Goal: Complete application form

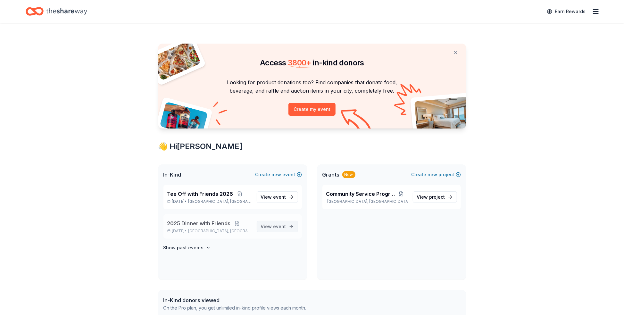
click at [278, 225] on span "event" at bounding box center [280, 226] width 13 height 5
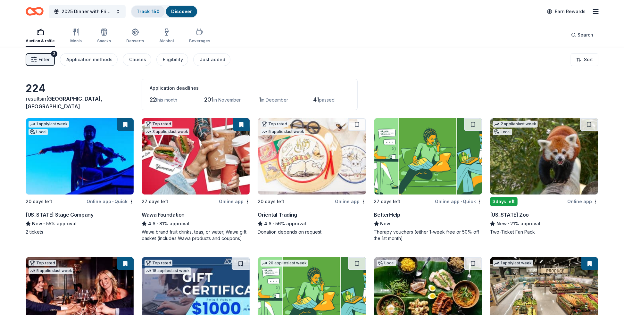
click at [149, 11] on link "Track · 150" at bounding box center [148, 11] width 23 height 5
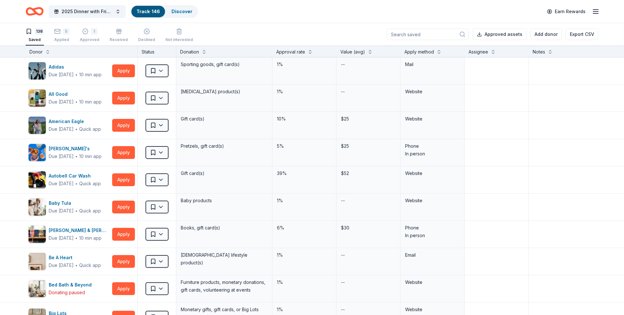
scroll to position [0, 0]
click at [56, 31] on icon "button" at bounding box center [57, 31] width 6 height 6
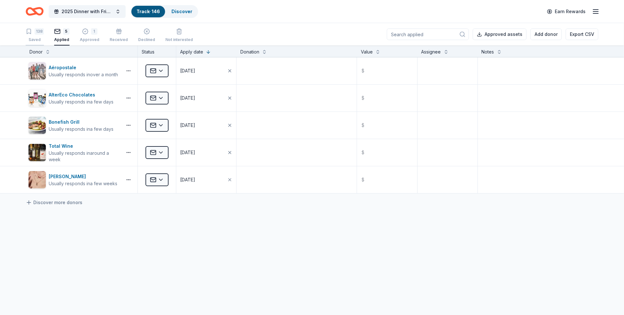
click at [29, 34] on icon "button" at bounding box center [29, 31] width 6 height 6
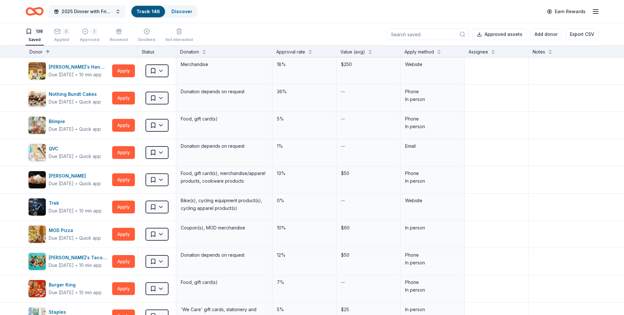
click at [75, 12] on span "2025 Dinner with Friends" at bounding box center [87, 12] width 51 height 8
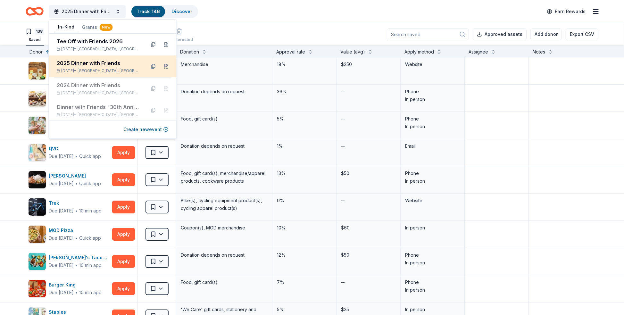
click at [87, 64] on div "2025 Dinner with Friends" at bounding box center [99, 63] width 84 height 8
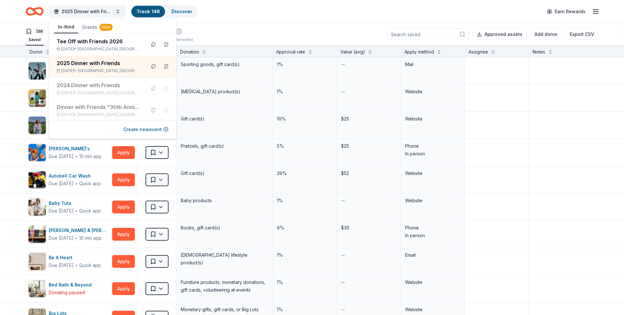
click at [11, 7] on div "2025 Dinner with Friends Track · 146 Discover Earn Rewards" at bounding box center [312, 11] width 624 height 23
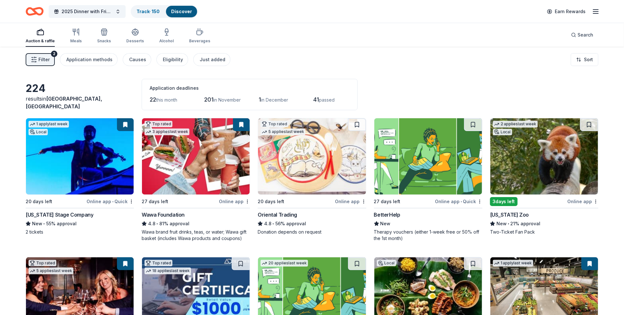
click at [241, 122] on button at bounding box center [241, 124] width 17 height 13
click at [184, 186] on img at bounding box center [196, 156] width 108 height 76
click at [146, 9] on link "Track · 150" at bounding box center [148, 11] width 23 height 5
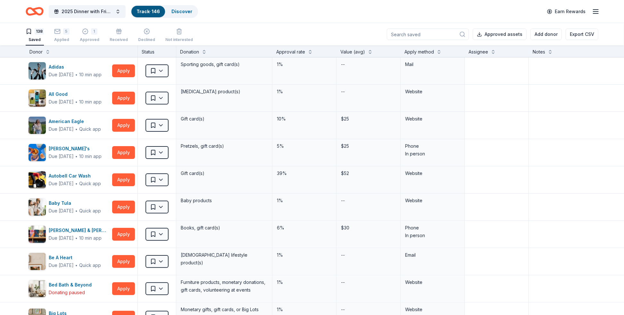
scroll to position [0, 0]
click at [126, 96] on button "Apply" at bounding box center [123, 97] width 23 height 13
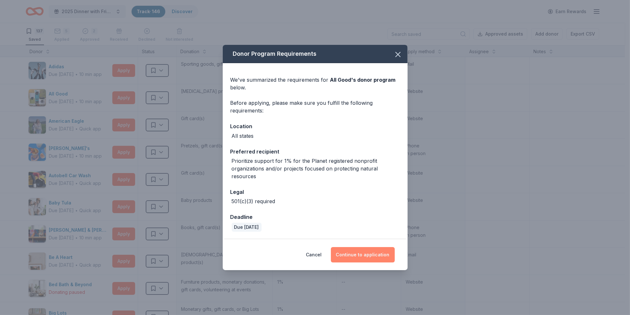
click at [357, 253] on button "Continue to application" at bounding box center [363, 254] width 64 height 15
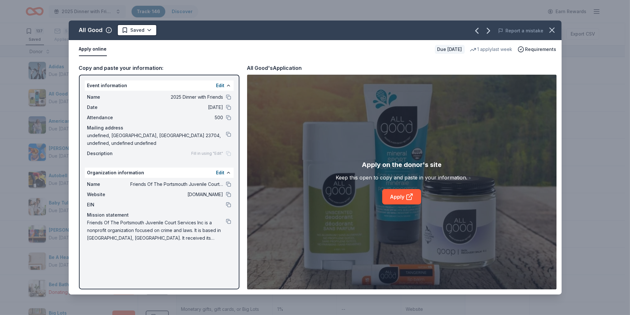
drag, startPoint x: 553, startPoint y: 30, endPoint x: 274, endPoint y: 97, distance: 286.5
click at [553, 30] on icon "button" at bounding box center [551, 30] width 9 height 9
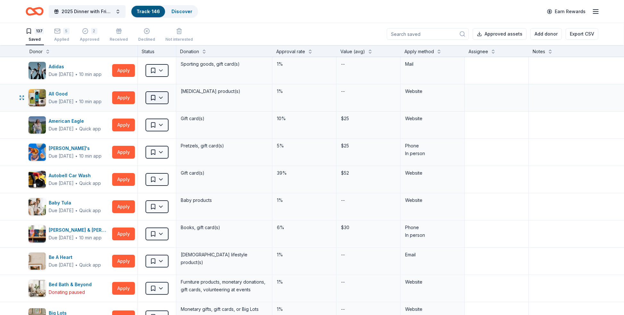
click at [164, 95] on html "2025 Dinner with Friends Track · 146 Discover Earn Rewards 137 Saved 5 Applied …" at bounding box center [312, 157] width 624 height 315
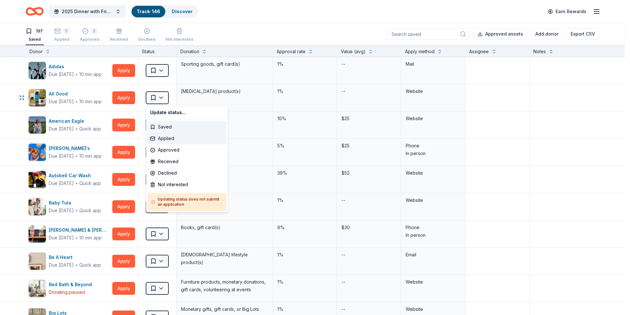
click at [167, 139] on div "Applied" at bounding box center [187, 139] width 79 height 12
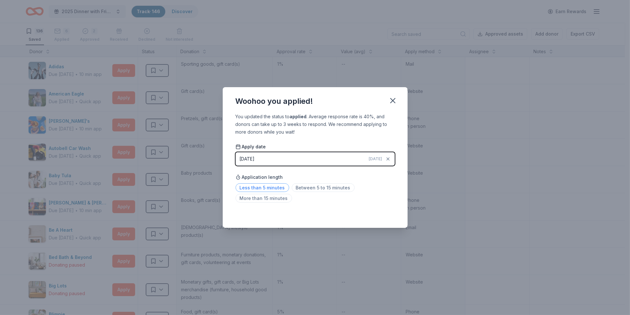
click at [274, 187] on span "Less than 5 minutes" at bounding box center [262, 187] width 54 height 9
click at [344, 99] on div "Woohoo you applied!" at bounding box center [315, 100] width 185 height 26
click at [392, 100] on icon "button" at bounding box center [392, 100] width 4 height 4
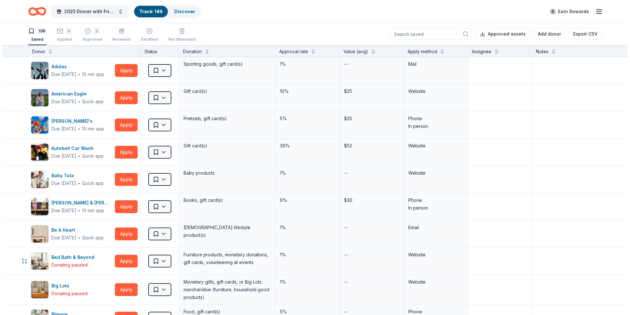
scroll to position [0, 0]
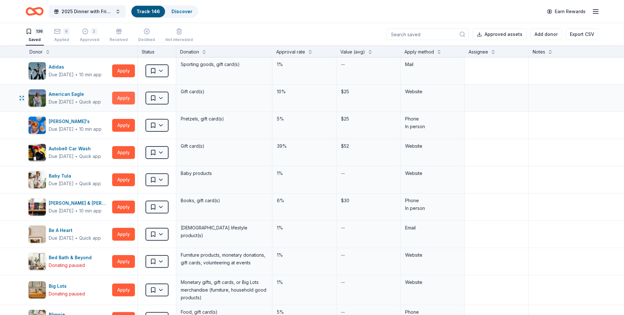
drag, startPoint x: 126, startPoint y: 98, endPoint x: 120, endPoint y: 100, distance: 6.2
click at [120, 100] on button "Apply" at bounding box center [123, 98] width 23 height 13
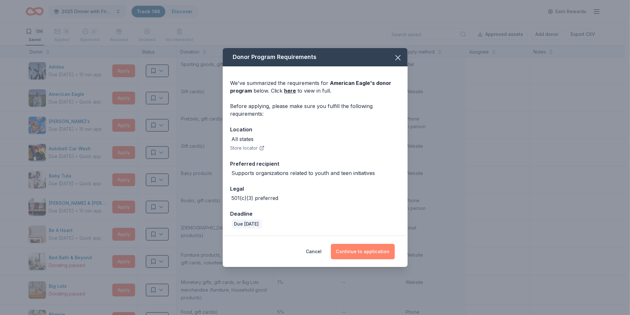
click at [360, 250] on button "Continue to application" at bounding box center [363, 251] width 64 height 15
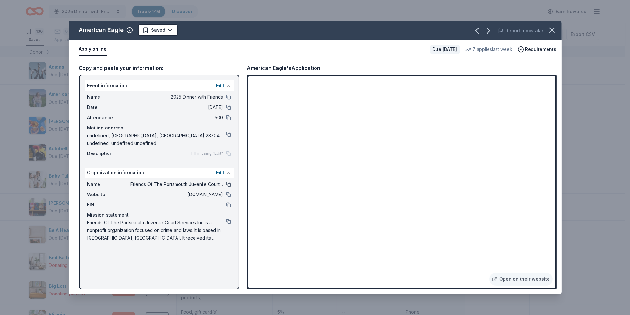
click at [228, 183] on button at bounding box center [228, 184] width 5 height 5
click at [228, 96] on button at bounding box center [228, 97] width 5 height 5
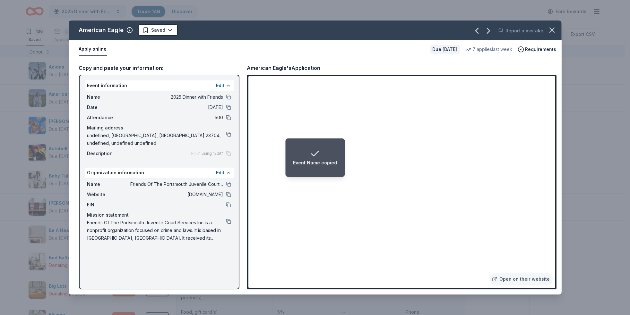
click at [329, 172] on li "Event Name copied" at bounding box center [314, 158] width 59 height 38
click at [326, 170] on li "Event Name copied" at bounding box center [314, 158] width 59 height 38
drag, startPoint x: 316, startPoint y: 149, endPoint x: 275, endPoint y: 165, distance: 44.0
click at [315, 149] on icon "Notifications (F8)" at bounding box center [315, 154] width 10 height 10
click at [333, 151] on div "Event Name copied" at bounding box center [315, 158] width 44 height 18
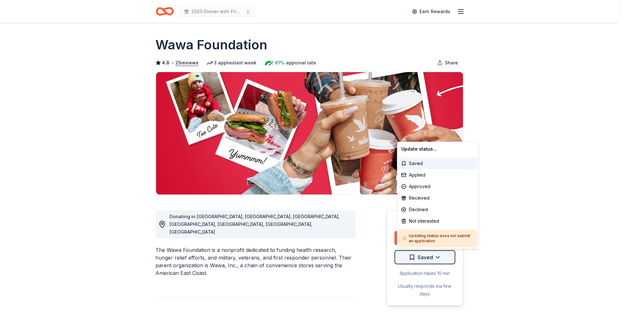
click at [440, 254] on html "2025 Dinner with Friends Earn Rewards Due in 27 days Share Wawa Foundation 4.8 …" at bounding box center [312, 157] width 624 height 315
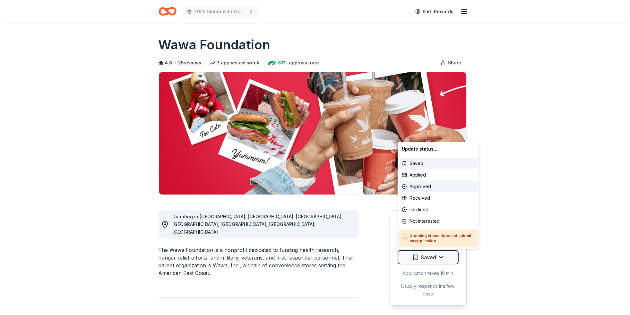
click at [413, 187] on div "Approved" at bounding box center [438, 187] width 79 height 12
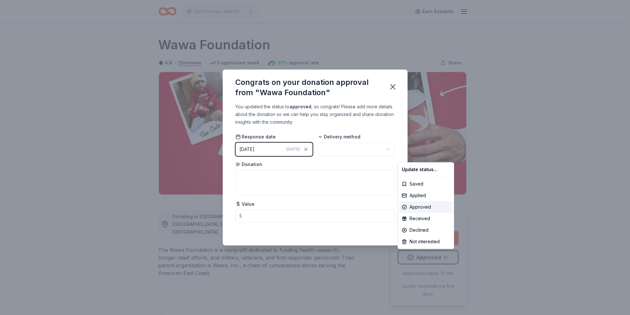
click at [387, 149] on html "2025 Dinner with Friends Earn Rewards Due in 27 days Share Wawa Foundation 4.8 …" at bounding box center [315, 157] width 630 height 315
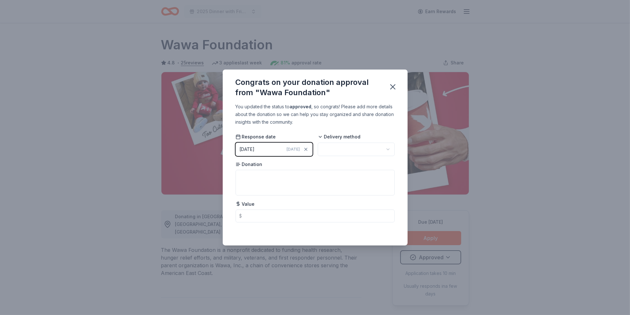
click at [387, 149] on html "2025 Dinner with Friends Earn Rewards Due in 27 days Share Wawa Foundation 4.8 …" at bounding box center [315, 157] width 630 height 315
click at [292, 183] on textarea at bounding box center [314, 183] width 159 height 26
type textarea "Gift Basket"
click at [391, 88] on icon "button" at bounding box center [392, 87] width 4 height 4
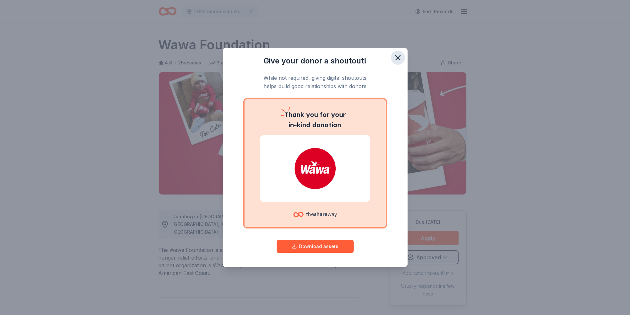
click at [397, 58] on icon "button" at bounding box center [397, 57] width 4 height 4
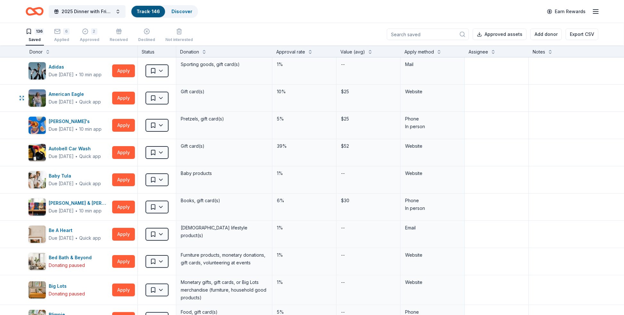
click at [164, 96] on html "2025 Dinner with Friends Track · 146 Discover Earn Rewards 136 Saved 6 Applied …" at bounding box center [312, 157] width 624 height 315
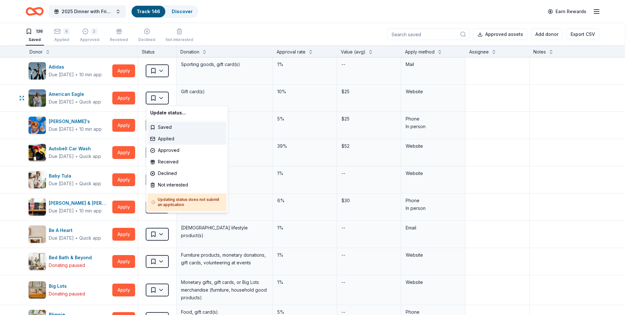
click at [168, 140] on div "Applied" at bounding box center [187, 139] width 79 height 12
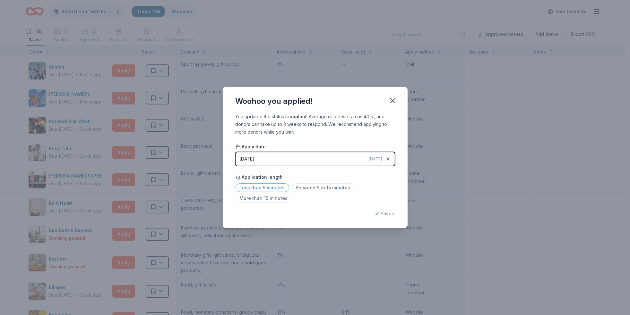
click at [273, 188] on span "Less than 5 minutes" at bounding box center [262, 187] width 54 height 9
click at [394, 100] on icon "button" at bounding box center [392, 100] width 9 height 9
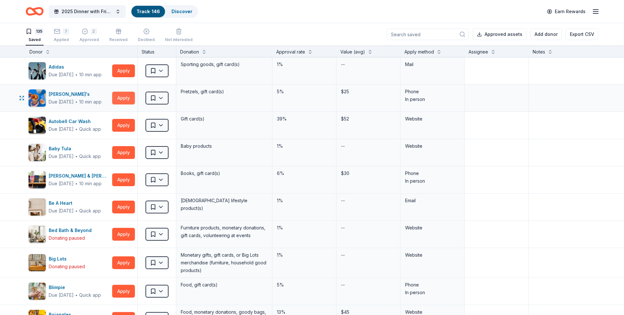
click at [123, 95] on button "Apply" at bounding box center [123, 98] width 23 height 13
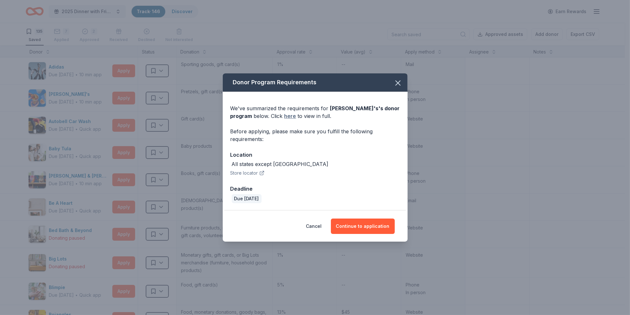
click at [289, 115] on link "here" at bounding box center [290, 116] width 12 height 8
click at [400, 82] on icon "button" at bounding box center [397, 83] width 9 height 9
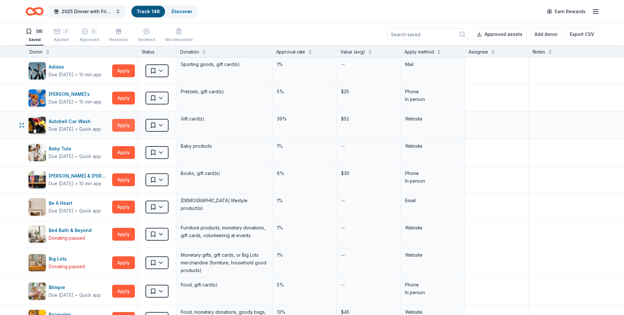
click at [123, 126] on button "Apply" at bounding box center [123, 125] width 23 height 13
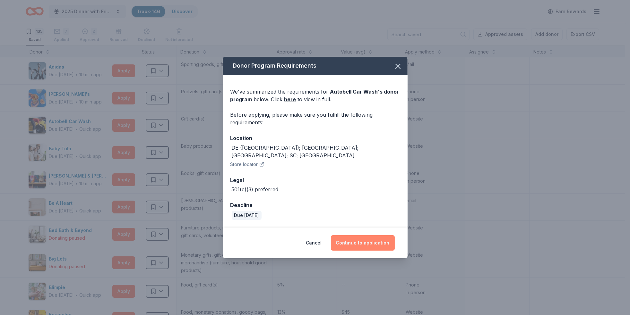
click at [370, 238] on button "Continue to application" at bounding box center [363, 242] width 64 height 15
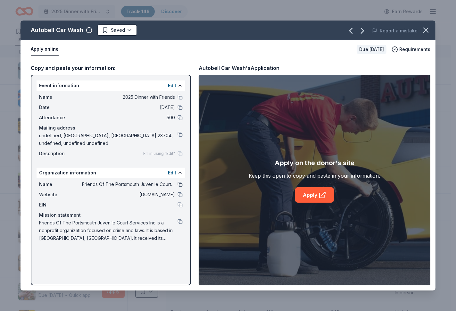
click at [178, 183] on button at bounding box center [180, 184] width 5 height 5
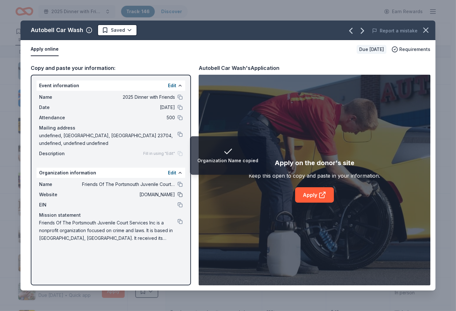
drag, startPoint x: 180, startPoint y: 194, endPoint x: 193, endPoint y: 194, distance: 13.8
click at [180, 194] on button at bounding box center [180, 194] width 5 height 5
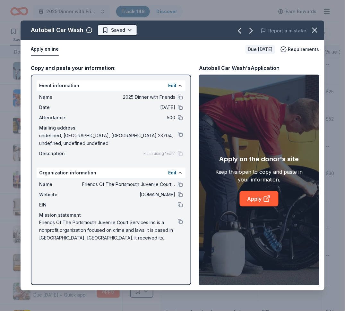
click at [128, 28] on html "2025 Dinner with Friends Track · 146 Discover Earn Rewards 135 Saved 7 Applied …" at bounding box center [172, 155] width 345 height 311
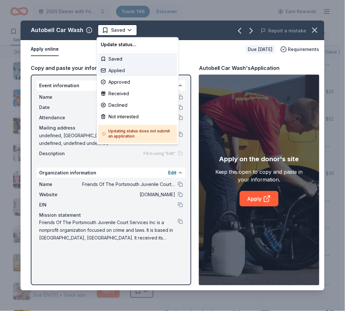
click at [114, 71] on div "Applied" at bounding box center [137, 71] width 79 height 12
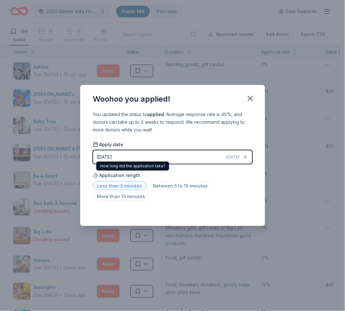
click at [130, 187] on span "Less than 5 minutes" at bounding box center [120, 186] width 54 height 9
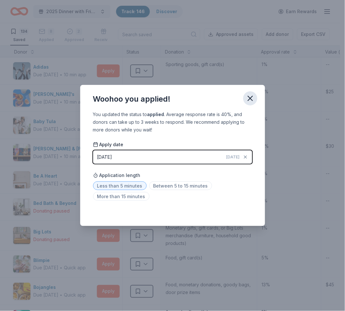
click at [251, 97] on icon "button" at bounding box center [250, 98] width 9 height 9
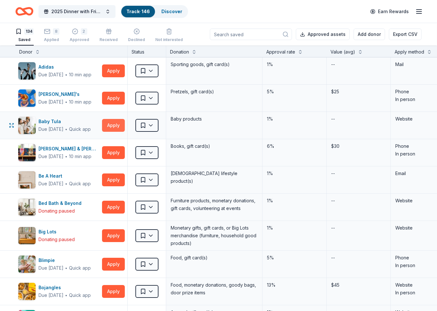
click at [110, 125] on button "Apply" at bounding box center [113, 125] width 23 height 13
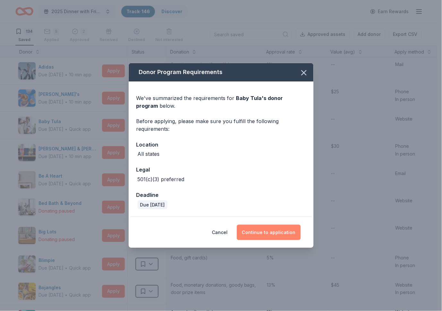
click at [261, 231] on button "Continue to application" at bounding box center [269, 232] width 64 height 15
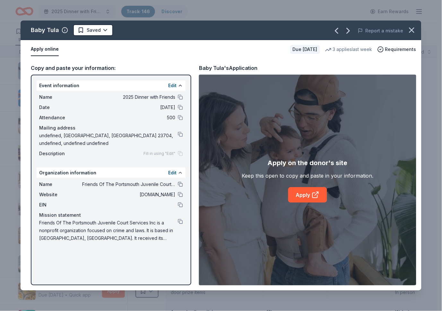
click at [136, 56] on div "Apply online Due in 18 days 3 applies last week Requirements" at bounding box center [221, 49] width 401 height 19
click at [299, 197] on link "Apply" at bounding box center [307, 194] width 39 height 15
click at [180, 183] on button at bounding box center [180, 184] width 5 height 5
click at [180, 184] on button at bounding box center [180, 184] width 5 height 5
click at [105, 30] on html "2025 Dinner with Friends Track · 146 Discover Earn Rewards 134 Saved 8 Applied …" at bounding box center [221, 155] width 442 height 311
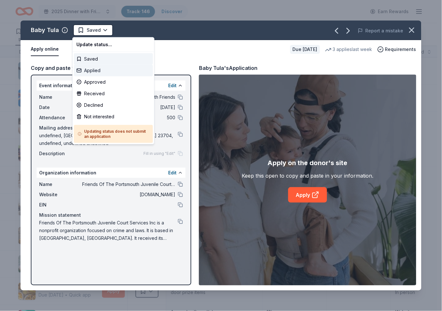
click at [96, 68] on div "Applied" at bounding box center [113, 71] width 79 height 12
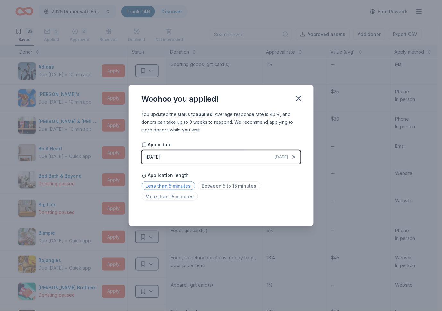
click at [186, 184] on span "Less than 5 minutes" at bounding box center [168, 186] width 54 height 9
click at [297, 97] on icon "button" at bounding box center [298, 98] width 9 height 9
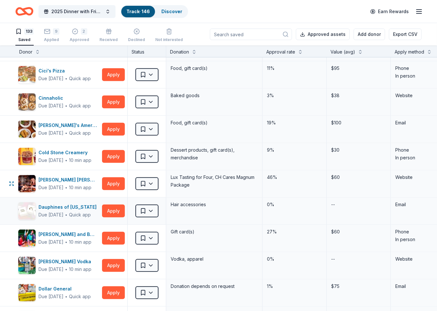
scroll to position [641, 0]
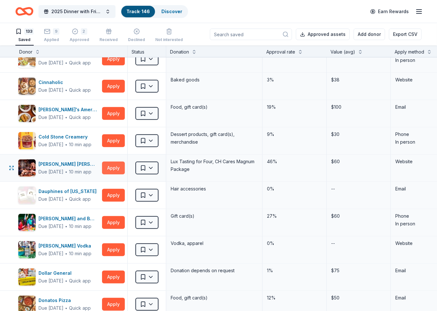
click at [112, 169] on button "Apply" at bounding box center [113, 168] width 23 height 13
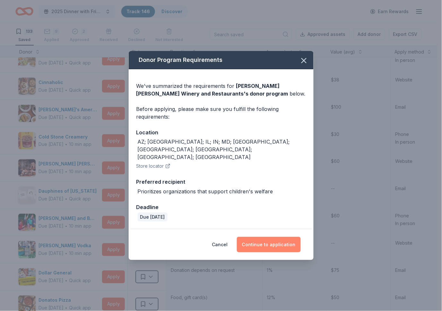
click at [254, 238] on button "Continue to application" at bounding box center [269, 244] width 64 height 15
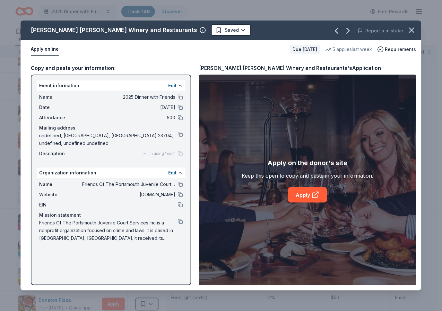
drag, startPoint x: 143, startPoint y: 52, endPoint x: 156, endPoint y: 62, distance: 16.0
click at [143, 52] on div "Apply online" at bounding box center [158, 49] width 254 height 13
click at [410, 30] on icon "button" at bounding box center [411, 30] width 9 height 9
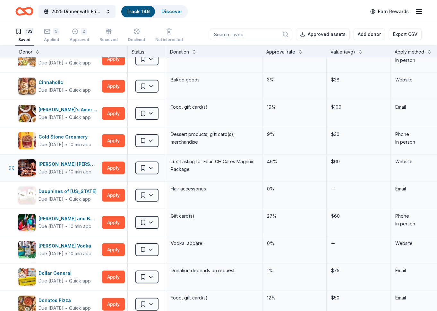
drag, startPoint x: 192, startPoint y: 170, endPoint x: 175, endPoint y: 167, distance: 17.6
click at [175, 167] on div "Lux Tasting for Four, CH Cares Magnum Package" at bounding box center [214, 165] width 88 height 17
drag, startPoint x: 175, startPoint y: 167, endPoint x: 188, endPoint y: 170, distance: 13.1
click at [188, 170] on div "Lux Tasting for Four, CH Cares Magnum Package" at bounding box center [214, 165] width 88 height 17
click at [171, 162] on div "Lux Tasting for Four, CH Cares Magnum Package" at bounding box center [214, 165] width 88 height 17
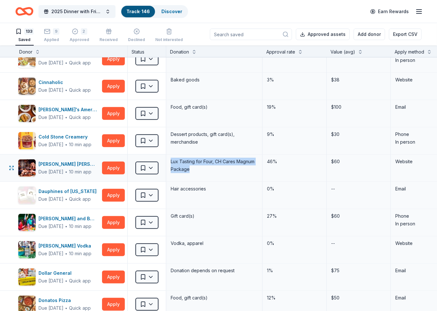
click at [170, 162] on div "Lux Tasting for Four, CH Cares Magnum Package" at bounding box center [214, 165] width 88 height 17
drag, startPoint x: 189, startPoint y: 171, endPoint x: 169, endPoint y: 163, distance: 21.3
click at [169, 163] on div "Lux Tasting for Four, CH Cares Magnum Package" at bounding box center [214, 168] width 96 height 27
click at [150, 167] on html "2025 Dinner with Friends Track · 146 Discover Earn Rewards 133 Saved 9 Applied …" at bounding box center [218, 155] width 437 height 311
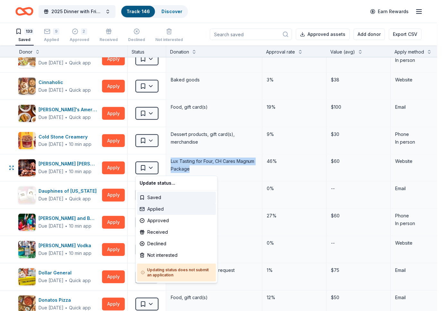
click at [157, 210] on div "Applied" at bounding box center [176, 209] width 79 height 12
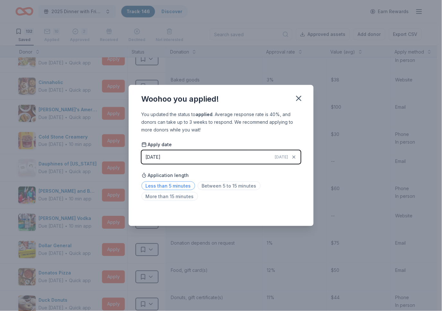
click at [189, 186] on span "Less than 5 minutes" at bounding box center [168, 186] width 54 height 9
click at [299, 97] on icon "button" at bounding box center [298, 98] width 9 height 9
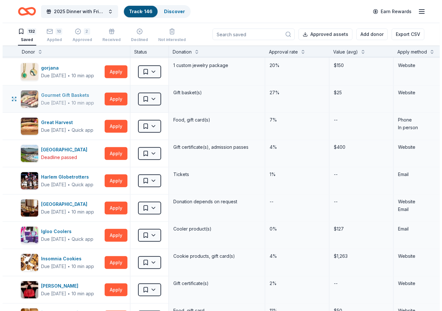
scroll to position [1249, 0]
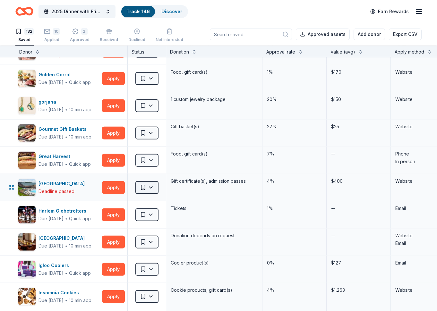
click at [152, 186] on html "2025 Dinner with Friends Track · 146 Discover Earn Rewards 132 Saved 10 Applied…" at bounding box center [218, 155] width 437 height 311
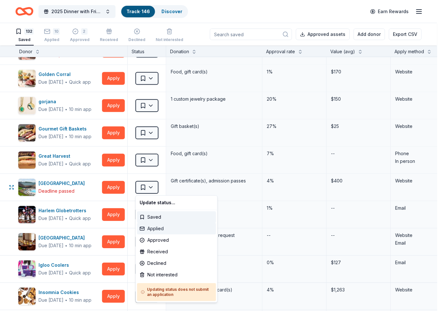
click at [151, 226] on div "Applied" at bounding box center [176, 229] width 79 height 12
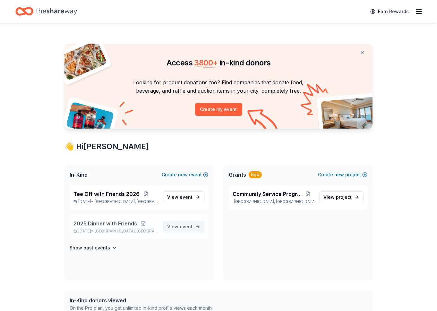
click at [176, 228] on span "View event" at bounding box center [179, 227] width 25 height 8
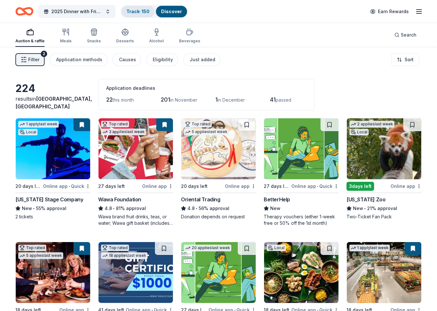
click at [135, 11] on link "Track · 150" at bounding box center [137, 11] width 23 height 5
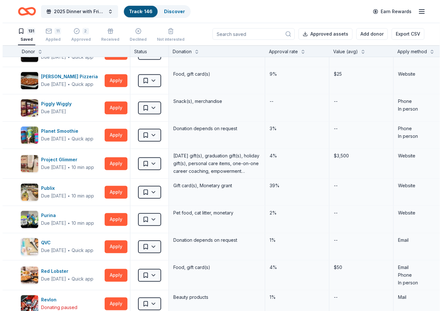
scroll to position [2262, 0]
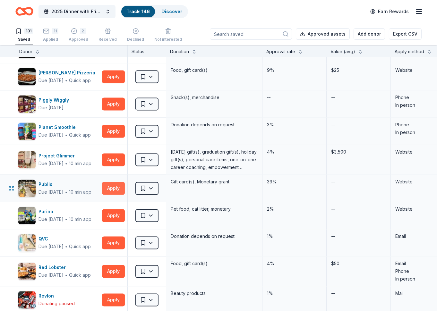
click at [108, 190] on button "Apply" at bounding box center [113, 188] width 23 height 13
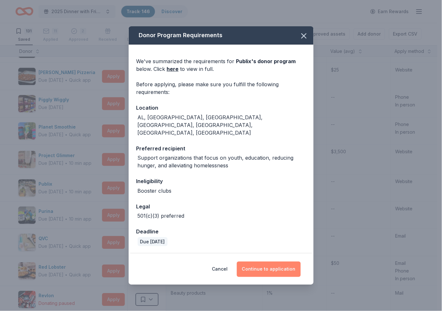
click at [264, 262] on button "Continue to application" at bounding box center [269, 269] width 64 height 15
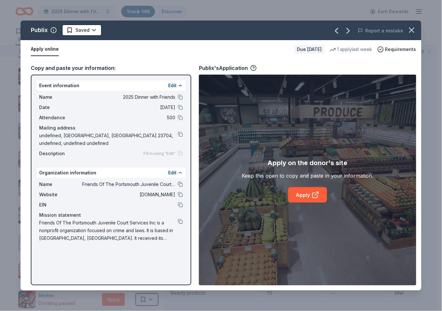
click at [67, 264] on div "Event information Edit Name 2025 Dinner with Friends Date [DATE] Attendance 500…" at bounding box center [111, 180] width 160 height 211
click at [182, 220] on button at bounding box center [180, 221] width 5 height 5
click at [180, 194] on button at bounding box center [180, 194] width 5 height 5
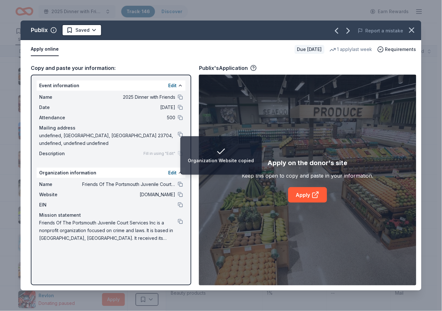
drag, startPoint x: 123, startPoint y: 24, endPoint x: 304, endPoint y: 31, distance: 180.4
click at [123, 24] on div "Publix Saved" at bounding box center [141, 30] width 240 height 12
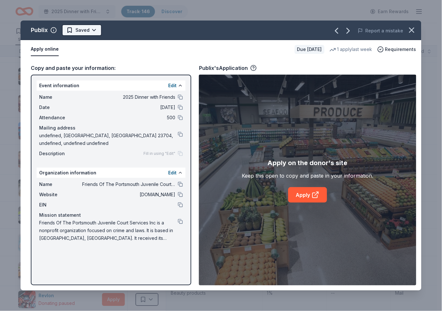
click at [95, 28] on html "2025 Dinner with Friends Track · 146 Discover Earn Rewards 131 Saved 11 Applied…" at bounding box center [221, 155] width 442 height 311
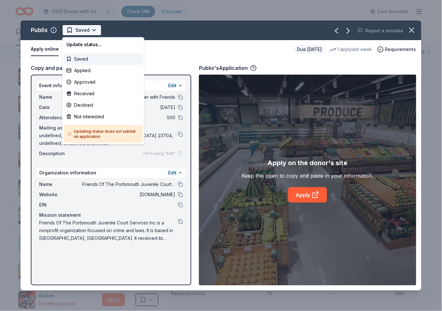
scroll to position [0, 0]
click at [82, 72] on div "Applied" at bounding box center [103, 71] width 79 height 12
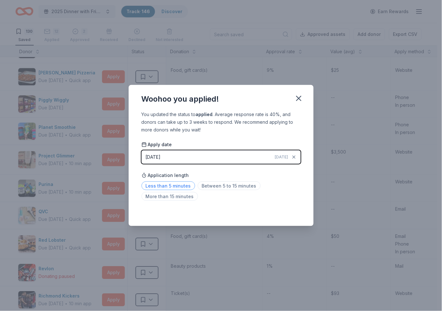
click at [178, 188] on span "Less than 5 minutes" at bounding box center [168, 186] width 54 height 9
click at [161, 157] on div "[DATE]" at bounding box center [153, 157] width 15 height 8
